Goal: Information Seeking & Learning: Learn about a topic

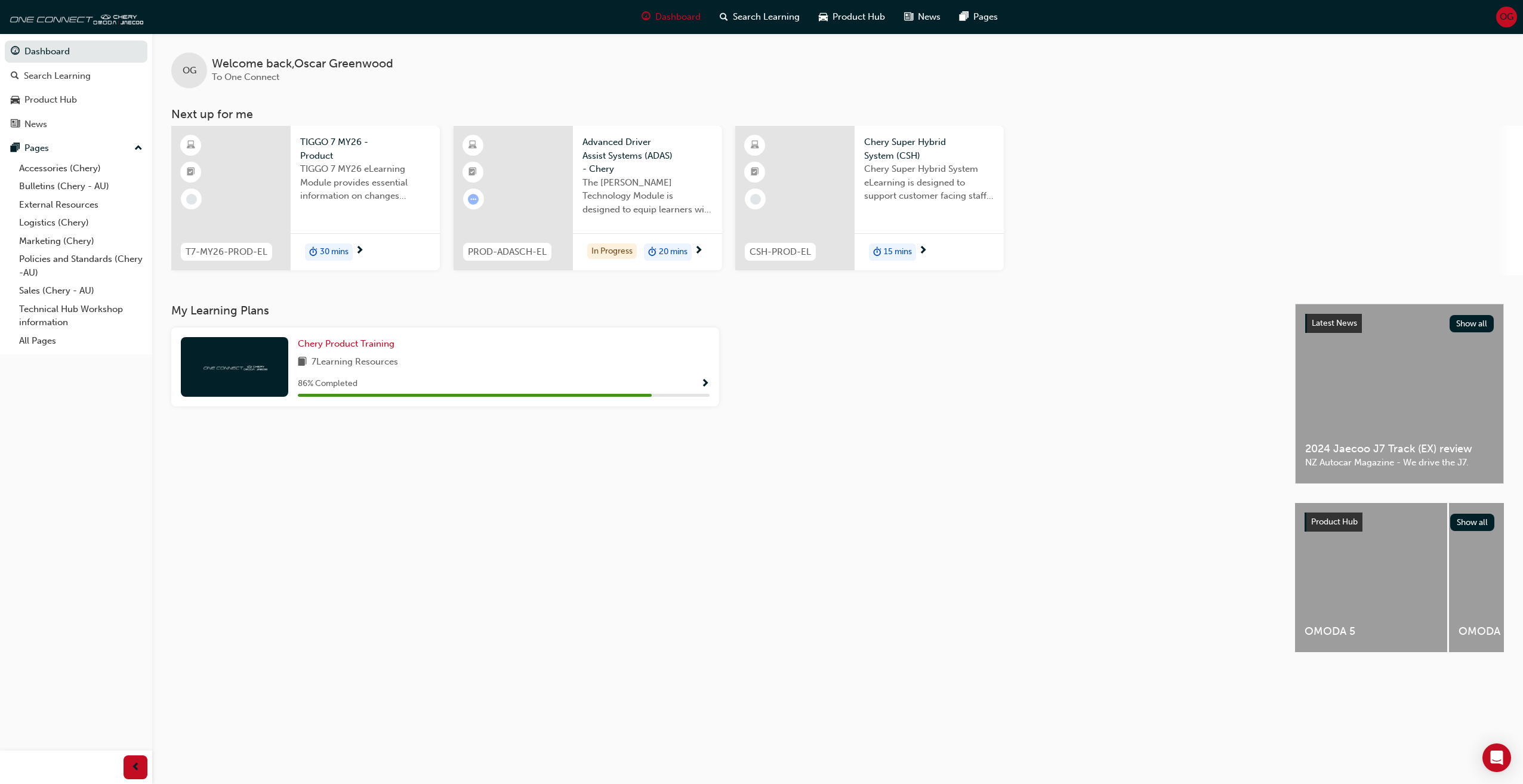
click at [693, 248] on div "In Progress 20 mins" at bounding box center [647, 252] width 149 height 38
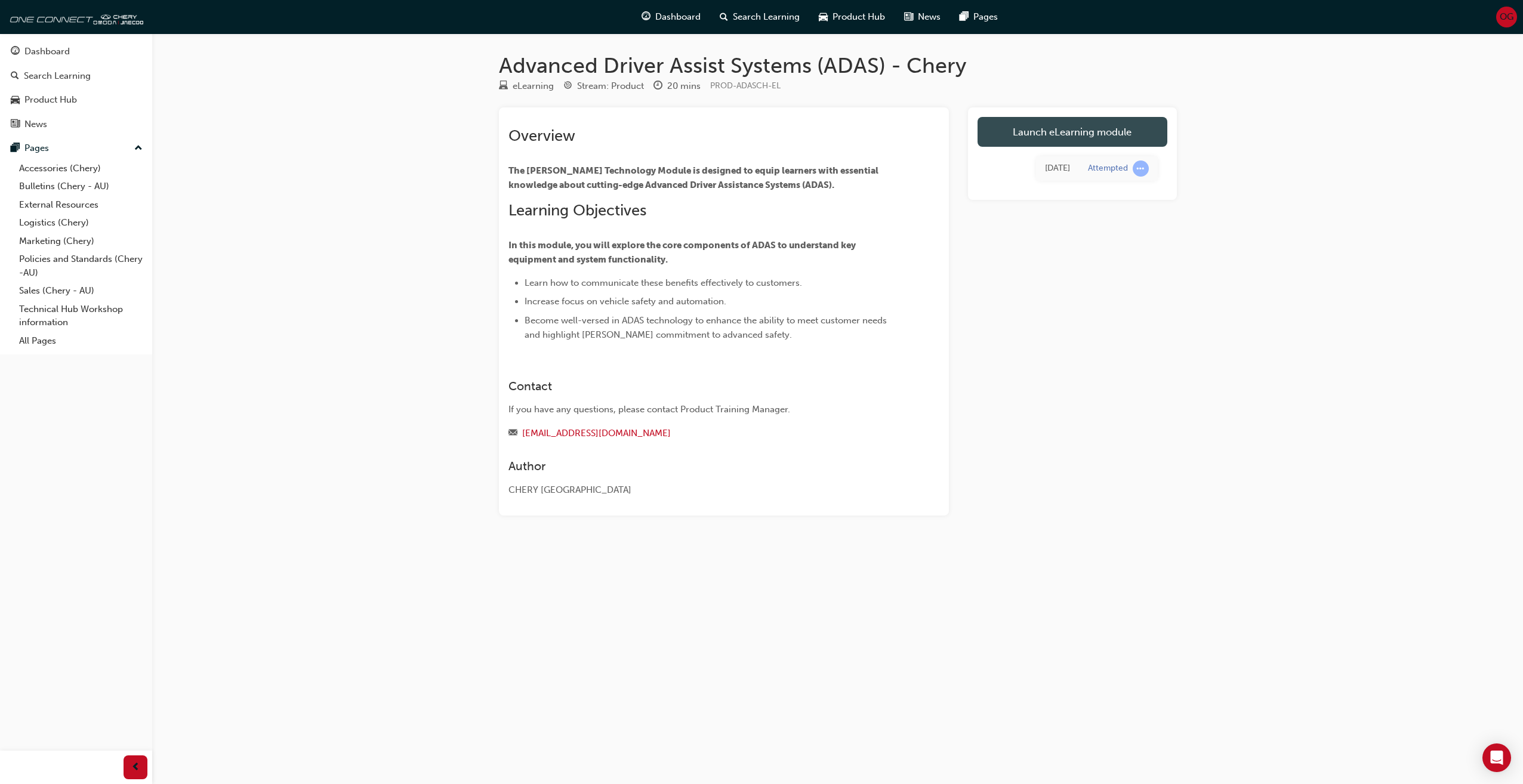
click at [1057, 119] on link "Launch eLearning module" at bounding box center [1072, 132] width 190 height 30
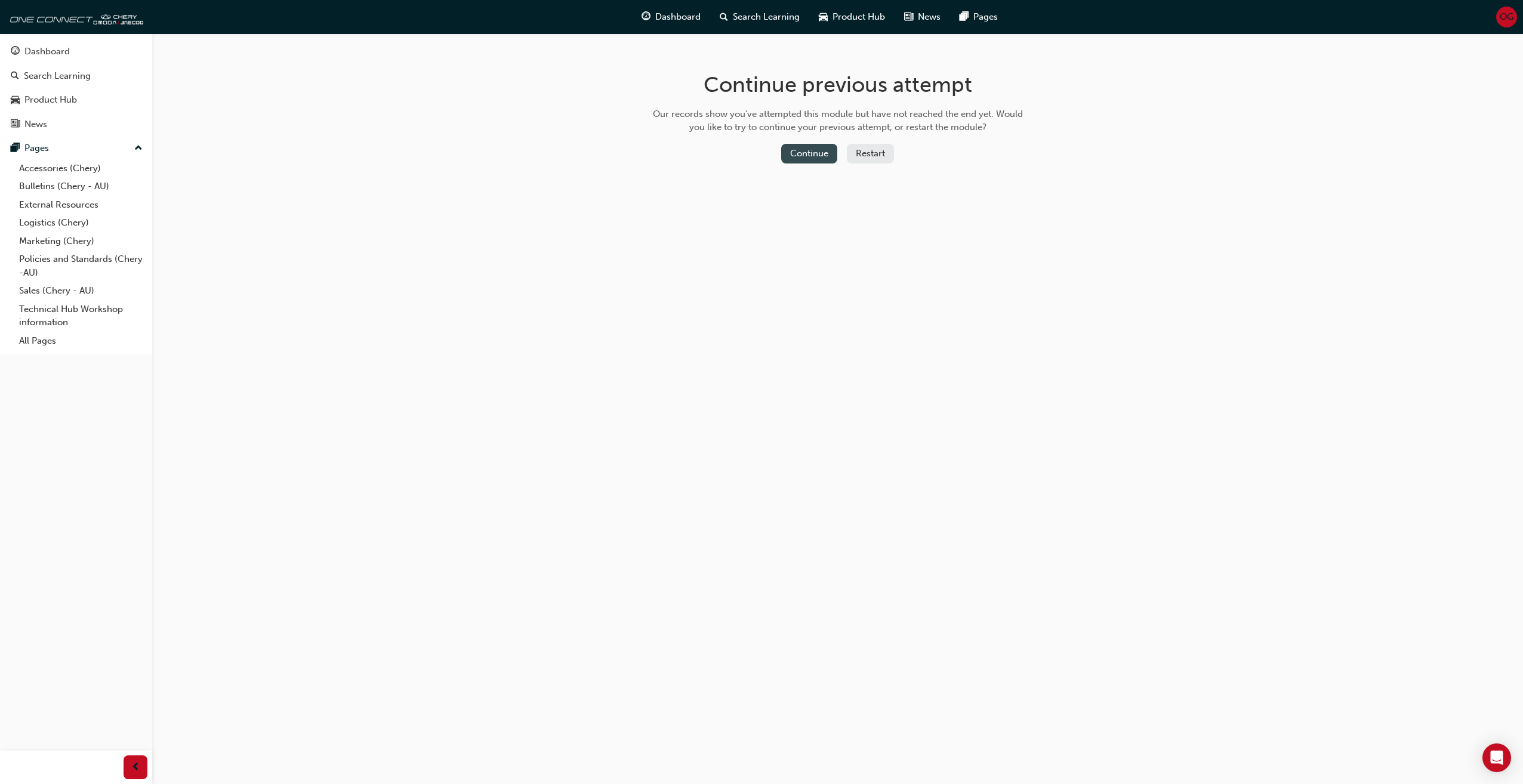
click at [804, 157] on button "Continue" at bounding box center [809, 154] width 56 height 20
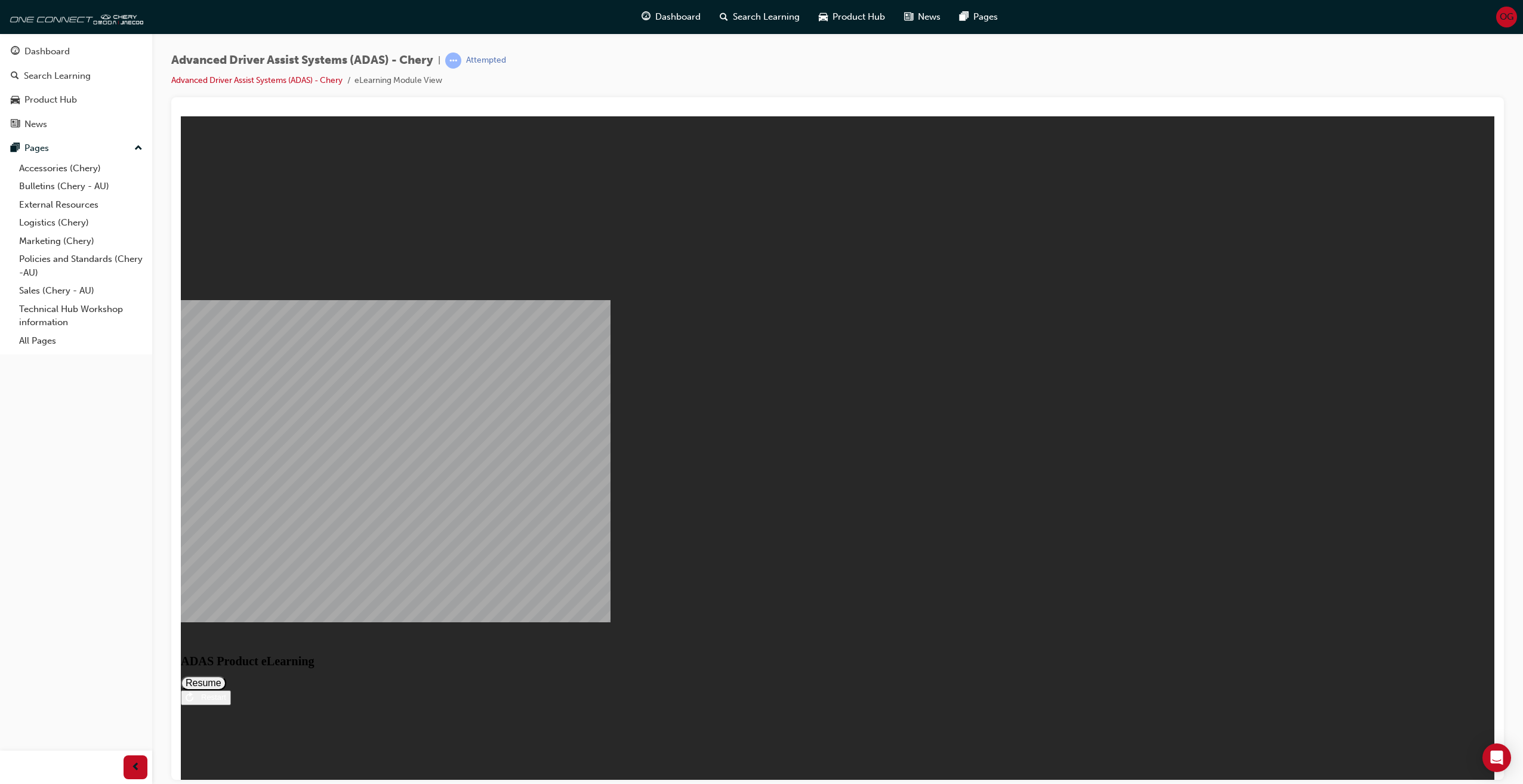
click at [226, 675] on button "Resume" at bounding box center [203, 682] width 45 height 14
